Goal: Information Seeking & Learning: Learn about a topic

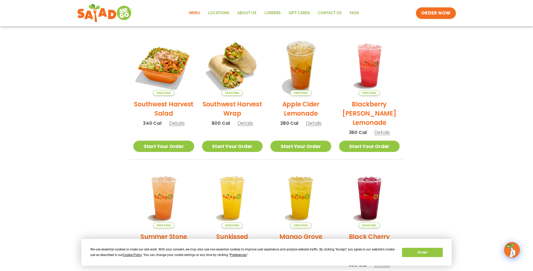
scroll to position [114, 0]
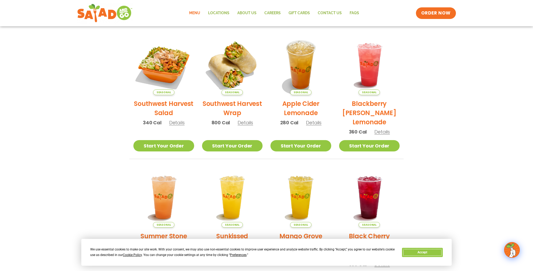
drag, startPoint x: 429, startPoint y: 253, endPoint x: 419, endPoint y: 252, distance: 9.6
click at [427, 253] on button "Accept" at bounding box center [422, 252] width 41 height 9
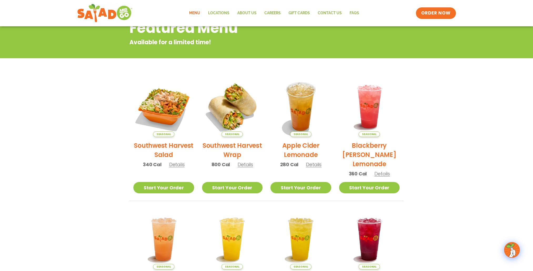
scroll to position [72, 0]
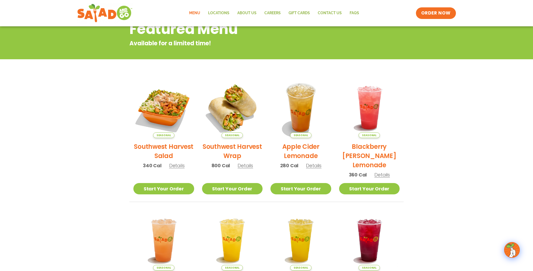
click at [246, 166] on span "Details" at bounding box center [246, 165] width 16 height 7
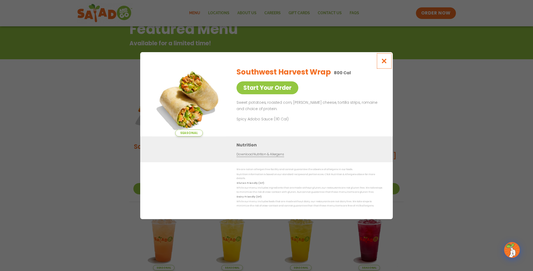
click at [383, 61] on icon "Close modal" at bounding box center [384, 61] width 7 height 6
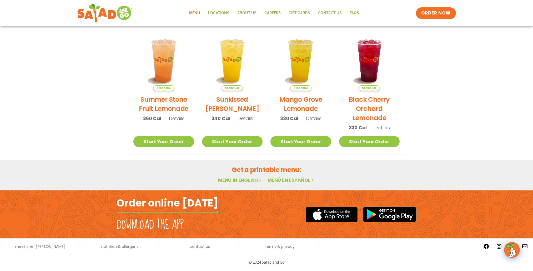
scroll to position [0, 0]
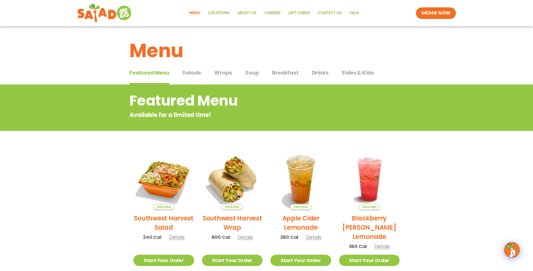
click at [224, 74] on span "Wraps" at bounding box center [223, 73] width 18 height 8
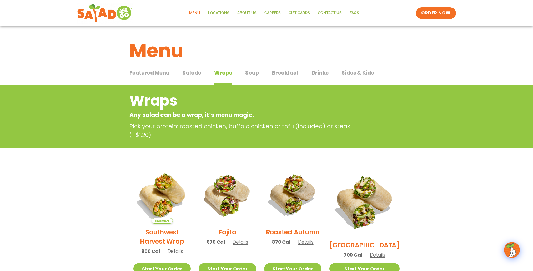
click at [254, 73] on span "Soup" at bounding box center [252, 73] width 14 height 8
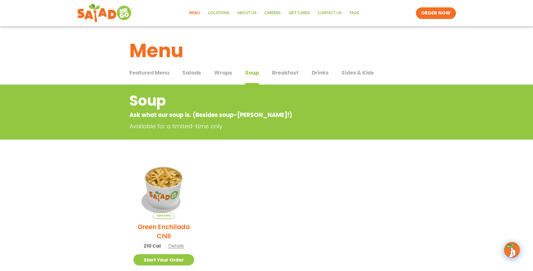
click at [278, 74] on span "Breakfast" at bounding box center [285, 73] width 26 height 8
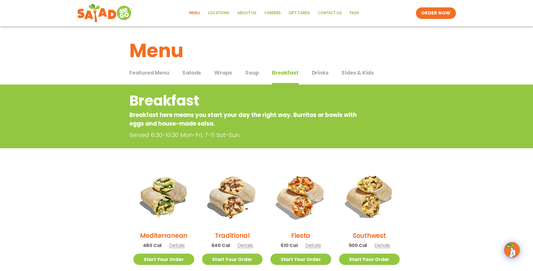
click at [223, 72] on span "Wraps" at bounding box center [223, 73] width 18 height 8
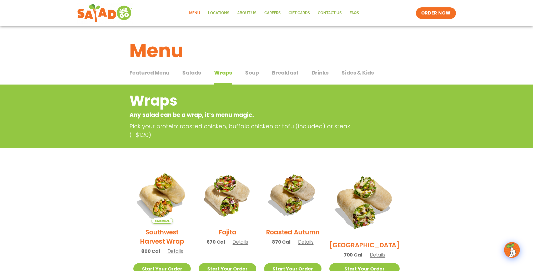
click at [223, 72] on span "Wraps" at bounding box center [223, 73] width 18 height 8
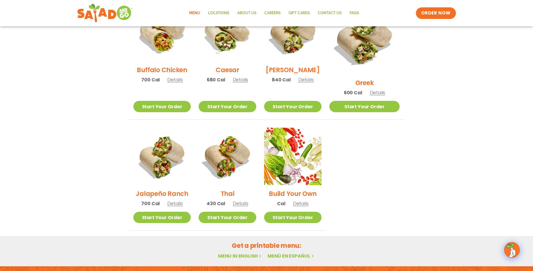
scroll to position [286, 0]
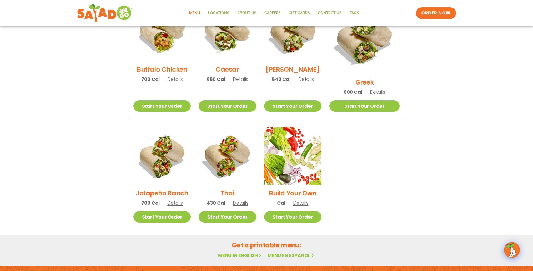
click at [248, 199] on span "Details" at bounding box center [241, 202] width 16 height 7
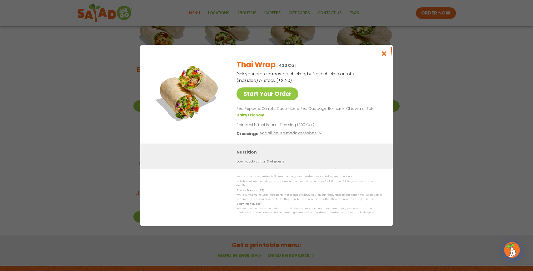
click at [384, 55] on icon "Close modal" at bounding box center [384, 54] width 7 height 6
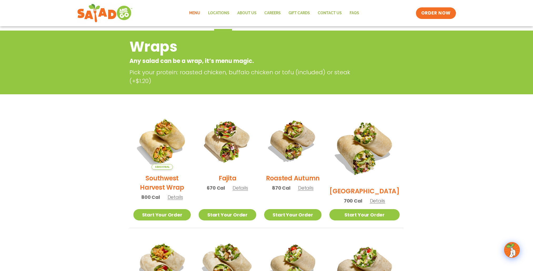
scroll to position [49, 0]
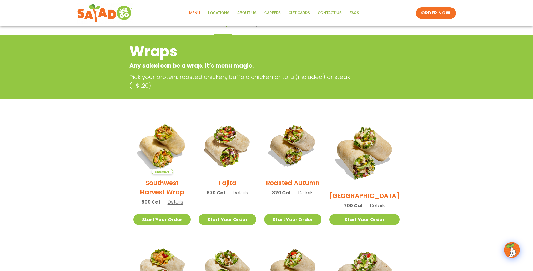
click at [248, 196] on span "Details" at bounding box center [241, 192] width 16 height 7
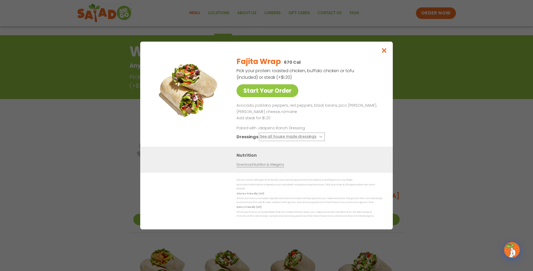
click at [301, 138] on button "See all house made dressings" at bounding box center [292, 136] width 64 height 7
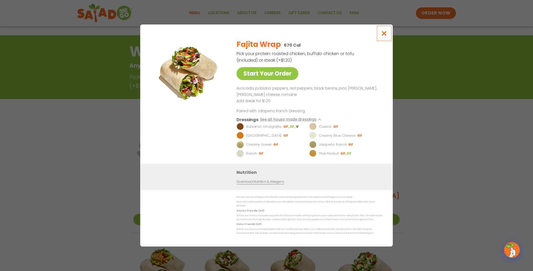
click at [384, 33] on icon "Close modal" at bounding box center [384, 34] width 7 height 6
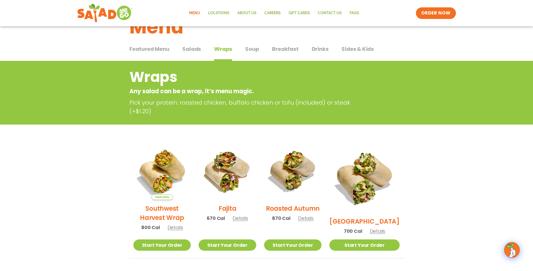
scroll to position [0, 0]
